Goal: Register for event/course

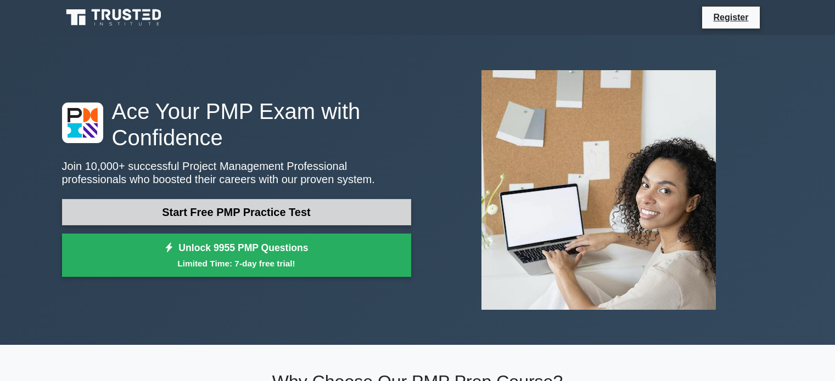
click at [273, 210] on link "Start Free PMP Practice Test" at bounding box center [236, 212] width 349 height 26
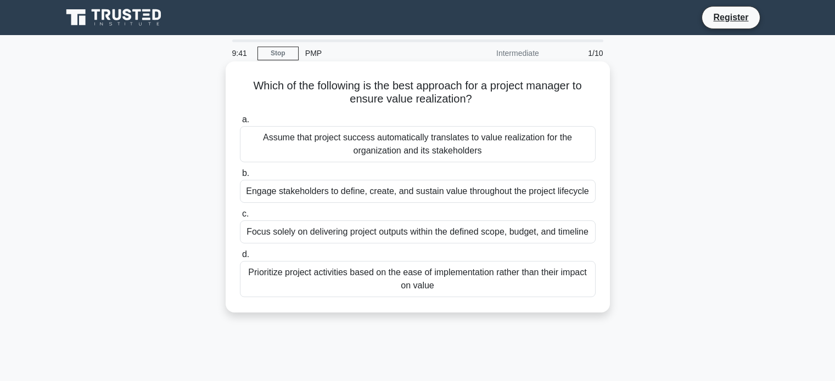
click at [325, 192] on div "Engage stakeholders to define, create, and sustain value throughout the project…" at bounding box center [418, 191] width 356 height 23
click at [240, 177] on input "b. Engage stakeholders to define, create, and sustain value throughout the proj…" at bounding box center [240, 173] width 0 height 7
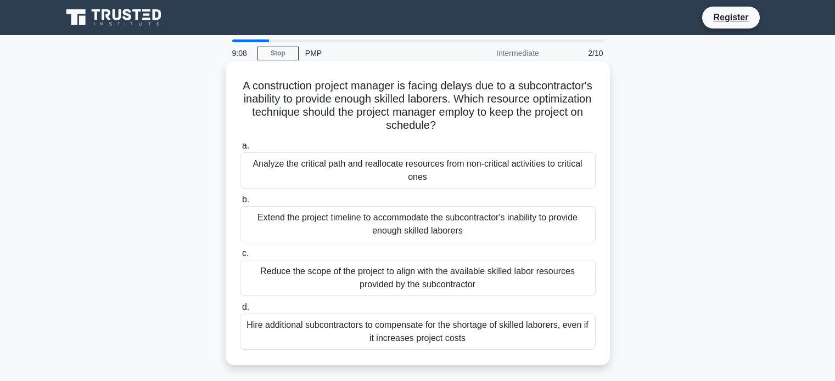
click at [387, 171] on div "Analyze the critical path and reallocate resources from non-critical activities…" at bounding box center [418, 171] width 356 height 36
click at [240, 150] on input "a. Analyze the critical path and reallocate resources from non-critical activit…" at bounding box center [240, 146] width 0 height 7
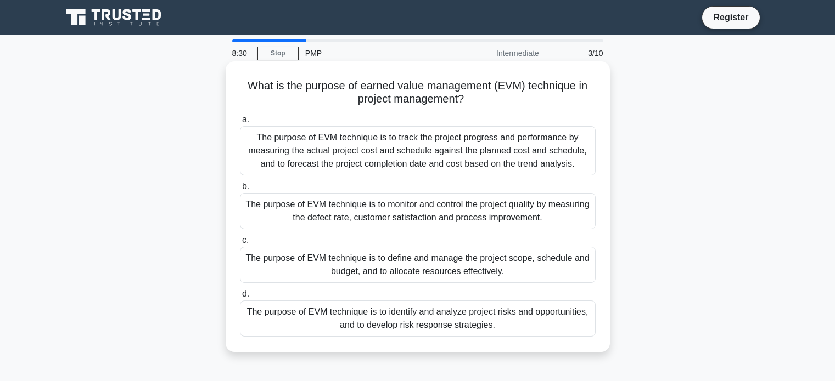
click at [379, 154] on div "The purpose of EVM technique is to track the project progress and performance b…" at bounding box center [418, 150] width 356 height 49
click at [240, 123] on input "a. The purpose of EVM technique is to track the project progress and performanc…" at bounding box center [240, 119] width 0 height 7
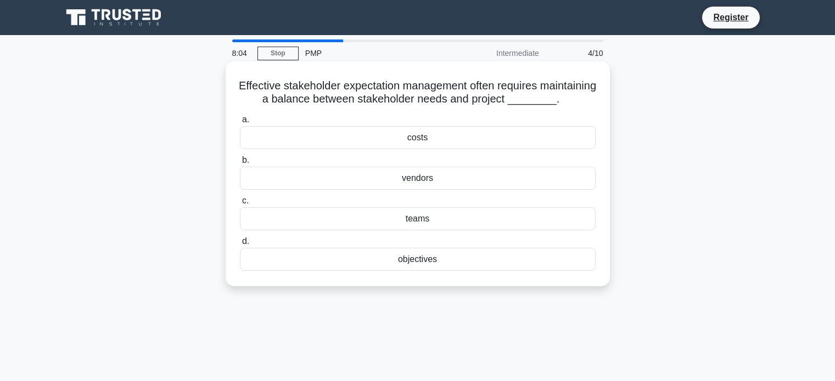
click at [428, 271] on div "objectives" at bounding box center [418, 259] width 356 height 23
click at [240, 245] on input "d. objectives" at bounding box center [240, 241] width 0 height 7
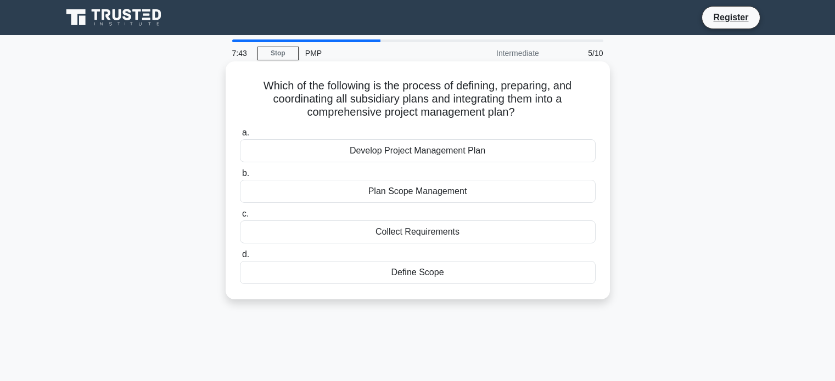
click at [423, 150] on div "Develop Project Management Plan" at bounding box center [418, 150] width 356 height 23
click at [240, 137] on input "a. Develop Project Management Plan" at bounding box center [240, 133] width 0 height 7
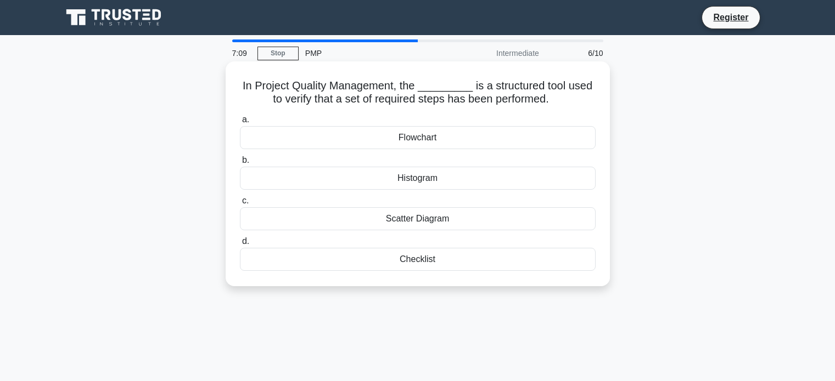
click at [421, 256] on div "Checklist" at bounding box center [418, 259] width 356 height 23
click at [240, 245] on input "d. Checklist" at bounding box center [240, 241] width 0 height 7
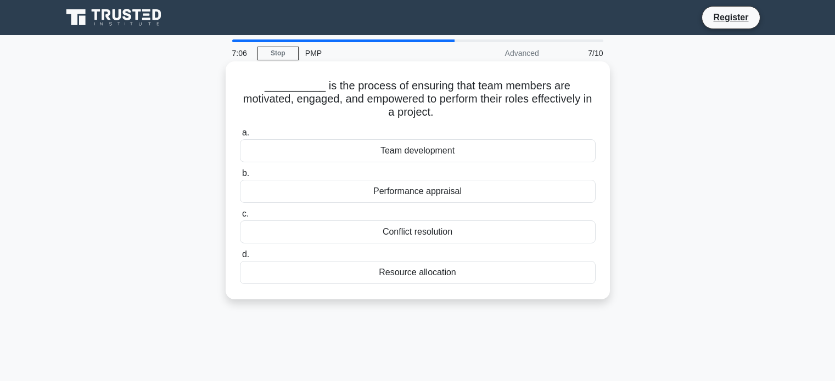
click at [271, 85] on h5 "__________ is the process of ensuring that team members are motivated, engaged,…" at bounding box center [418, 99] width 358 height 41
click at [437, 148] on div "Team development" at bounding box center [418, 150] width 356 height 23
click at [240, 137] on input "a. Team development" at bounding box center [240, 133] width 0 height 7
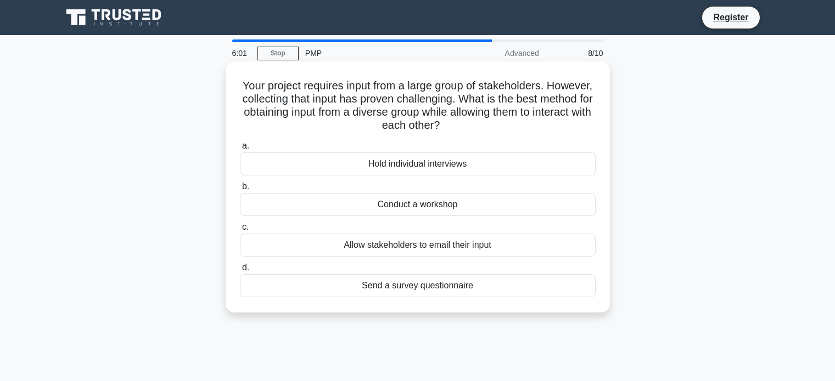
click at [457, 203] on div "Conduct a workshop" at bounding box center [418, 204] width 356 height 23
click at [240, 190] on input "b. Conduct a workshop" at bounding box center [240, 186] width 0 height 7
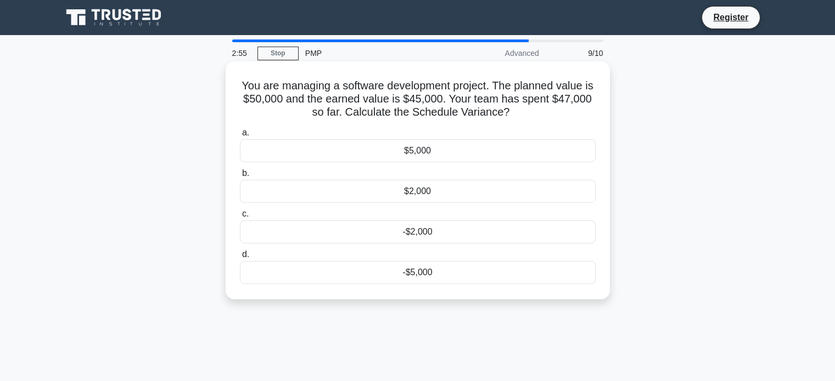
click at [429, 271] on div "-$5,000" at bounding box center [418, 272] width 356 height 23
click at [240, 258] on input "d. -$5,000" at bounding box center [240, 254] width 0 height 7
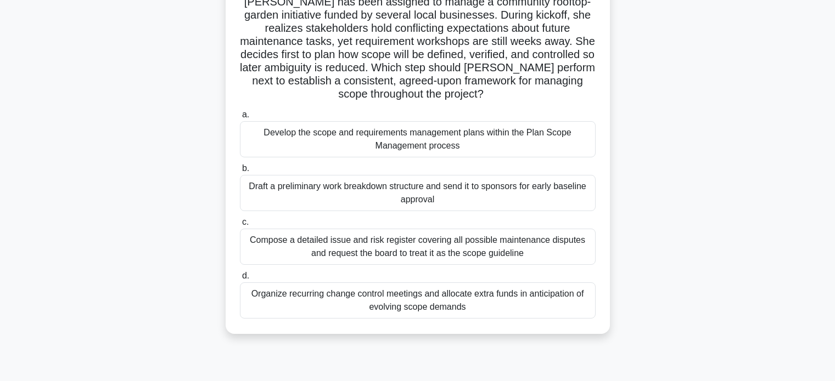
scroll to position [54, 0]
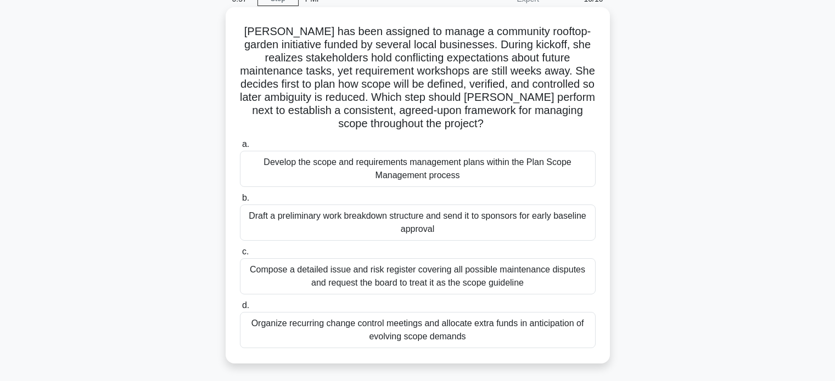
click at [404, 170] on div "Develop the scope and requirements management plans within the Plan Scope Manag…" at bounding box center [418, 169] width 356 height 36
click at [240, 148] on input "a. Develop the scope and requirements management plans within the Plan Scope Ma…" at bounding box center [240, 144] width 0 height 7
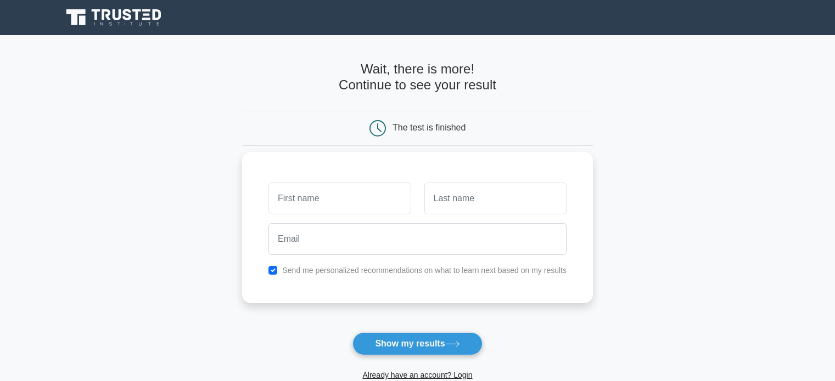
click at [358, 197] on input "text" at bounding box center [339, 199] width 142 height 32
type input "sushama"
click at [547, 194] on input "text" at bounding box center [495, 199] width 142 height 32
type input "nair"
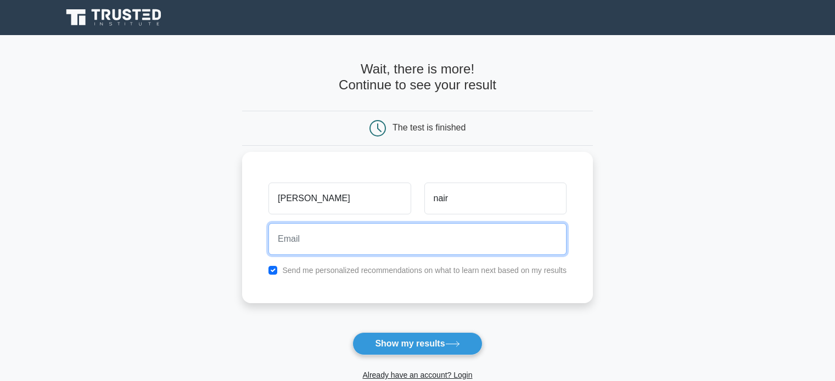
click at [438, 237] on input "email" at bounding box center [417, 239] width 298 height 32
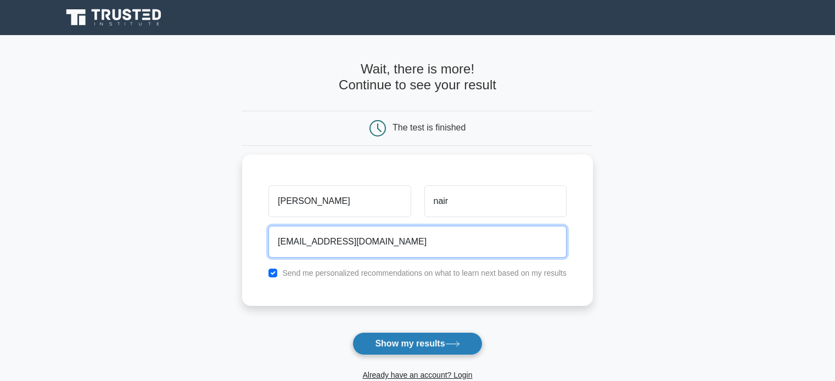
type input "[EMAIL_ADDRESS][DOMAIN_NAME]"
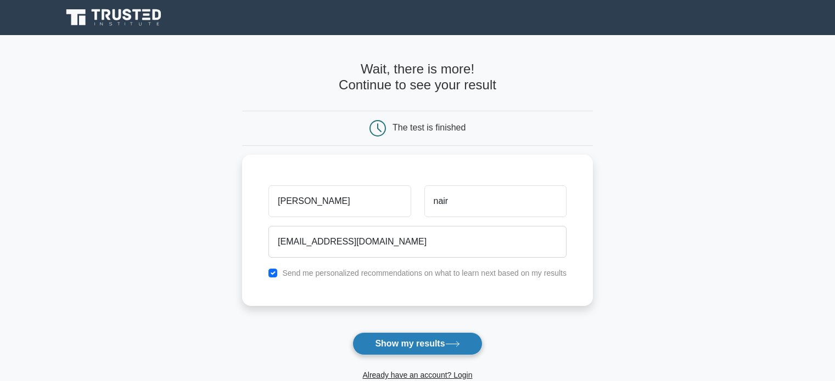
click at [424, 342] on button "Show my results" at bounding box center [417, 344] width 130 height 23
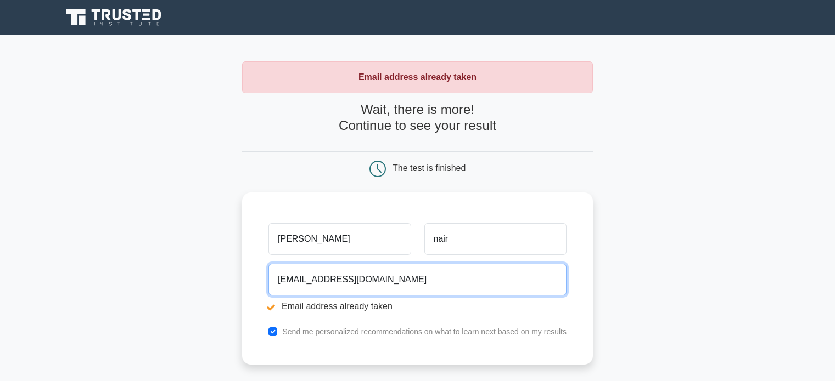
click at [370, 279] on input "[EMAIL_ADDRESS][DOMAIN_NAME]" at bounding box center [417, 280] width 298 height 32
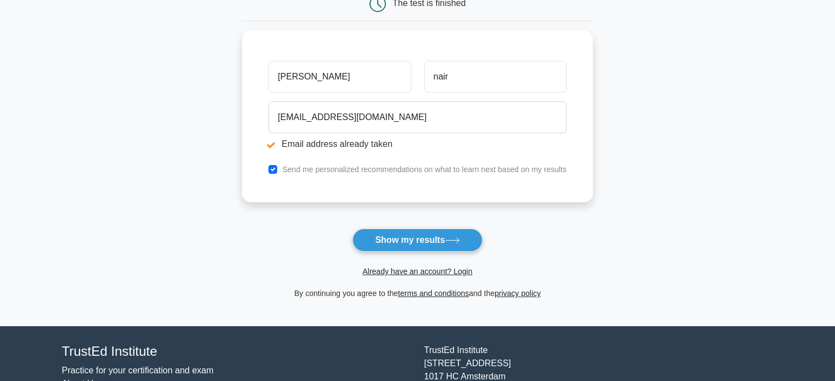
click at [429, 228] on form "Wait, there is more! Continue to see your result The test is finished sushama n…" at bounding box center [417, 118] width 351 height 363
click at [432, 234] on button "Show my results" at bounding box center [417, 240] width 130 height 23
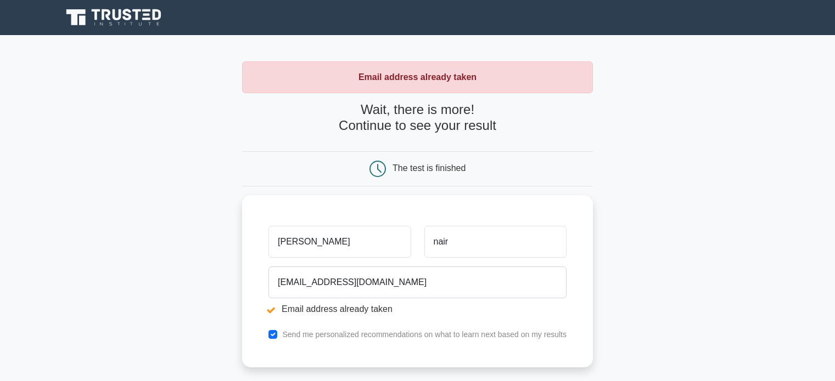
scroll to position [110, 0]
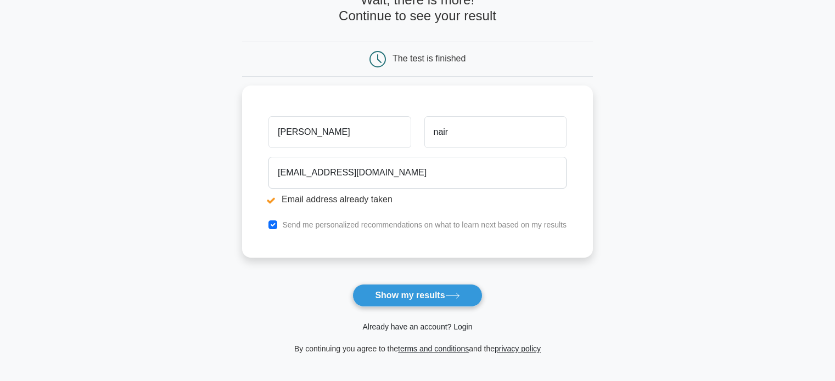
click at [430, 323] on link "Already have an account? Login" at bounding box center [417, 327] width 110 height 9
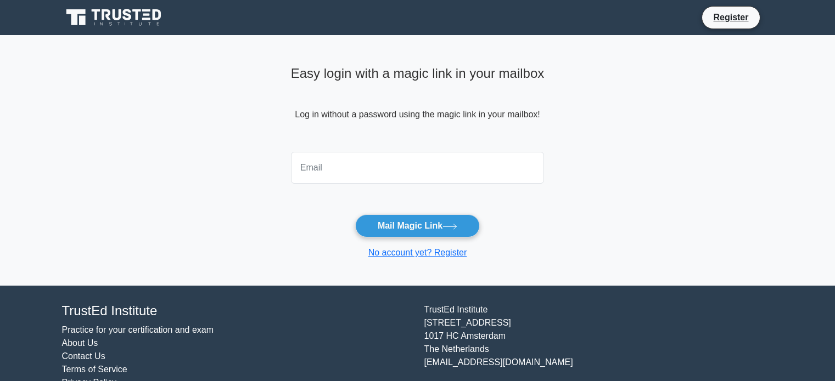
click at [362, 160] on input "email" at bounding box center [418, 168] width 254 height 32
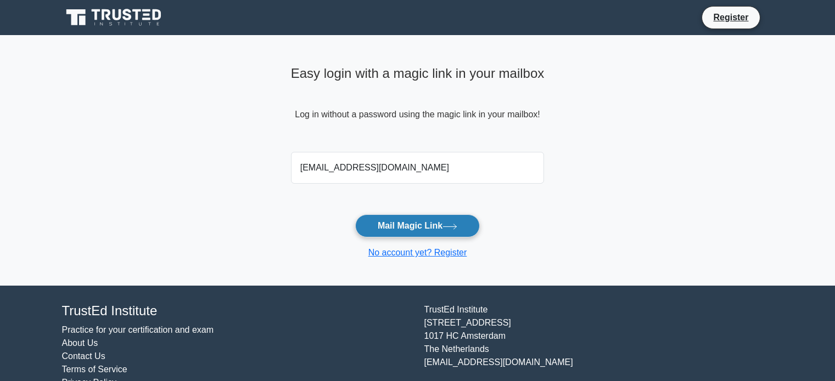
type input "sush09nair@gmail.com"
click at [422, 223] on button "Mail Magic Link" at bounding box center [417, 226] width 125 height 23
